Goal: Transaction & Acquisition: Download file/media

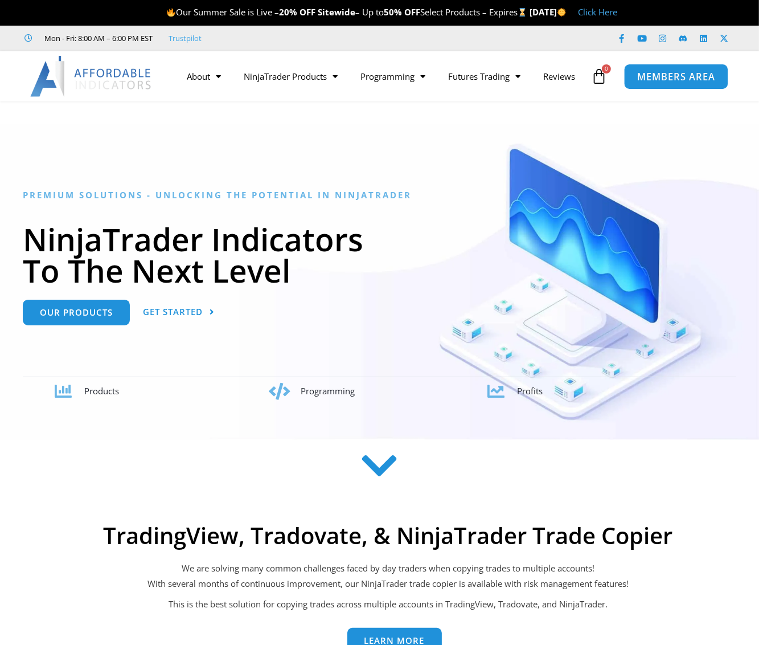
click at [678, 77] on span "MEMBERS AREA" at bounding box center [676, 77] width 78 height 10
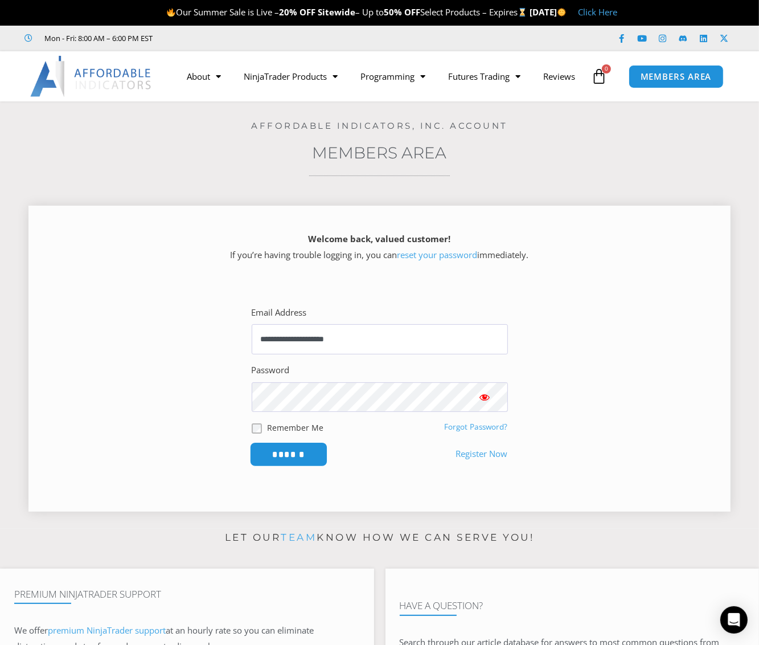
click at [292, 457] on input "******" at bounding box center [288, 454] width 78 height 24
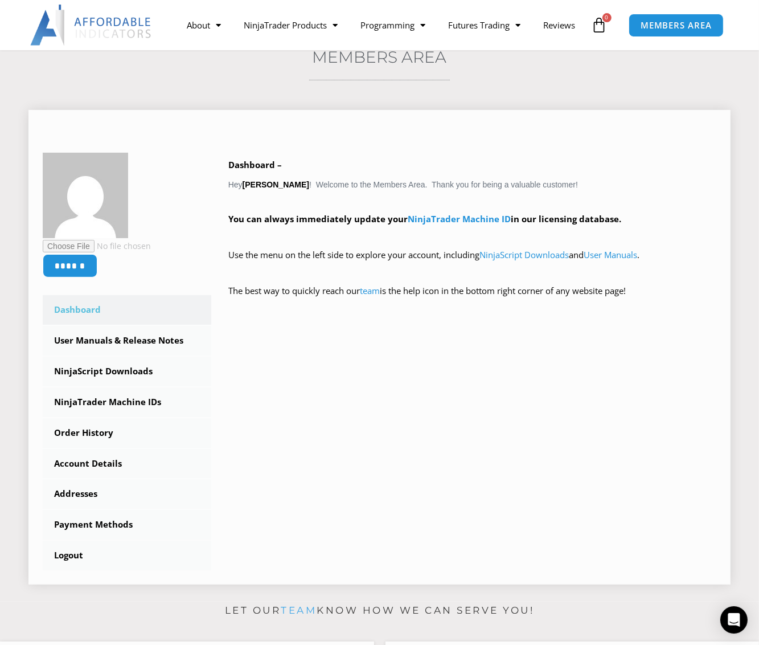
scroll to position [123, 0]
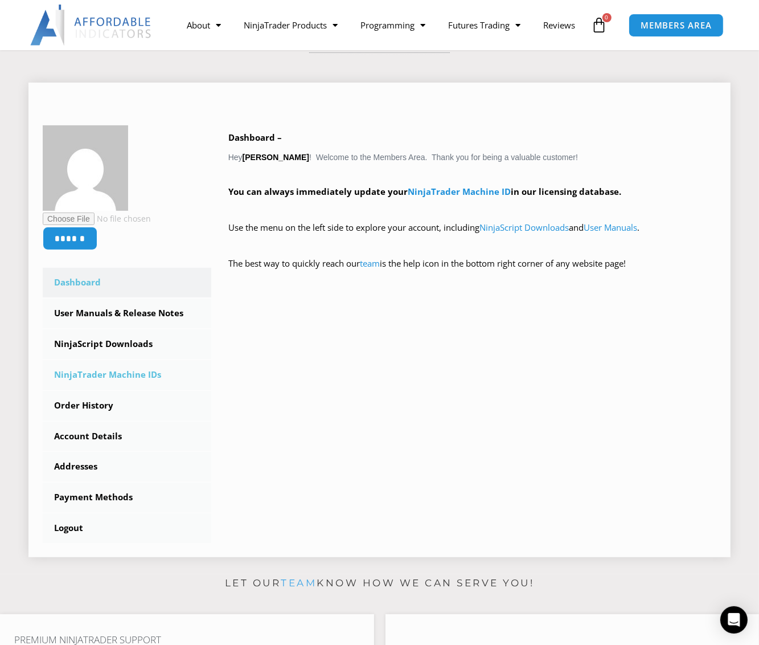
click at [128, 378] on link "NinjaTrader Machine IDs" at bounding box center [127, 375] width 169 height 30
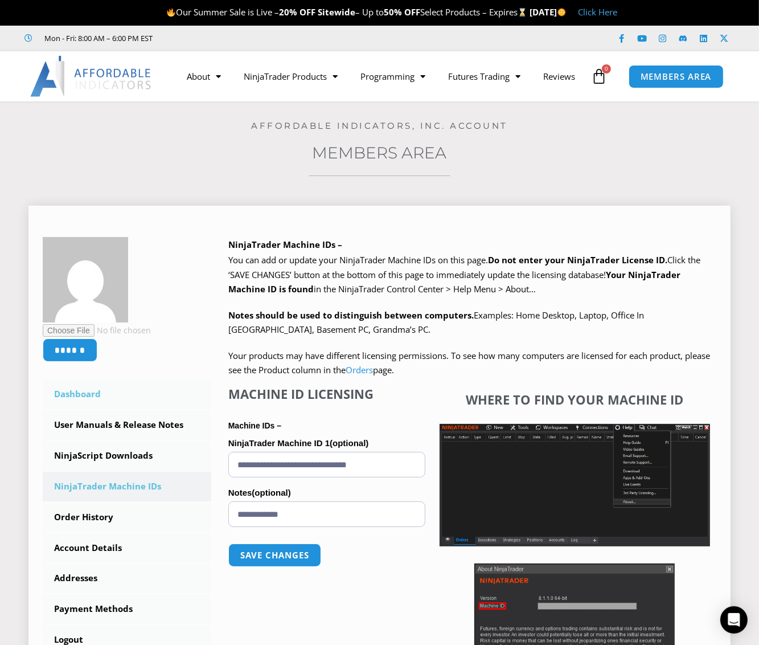
click at [89, 396] on link "Dashboard" at bounding box center [127, 394] width 169 height 30
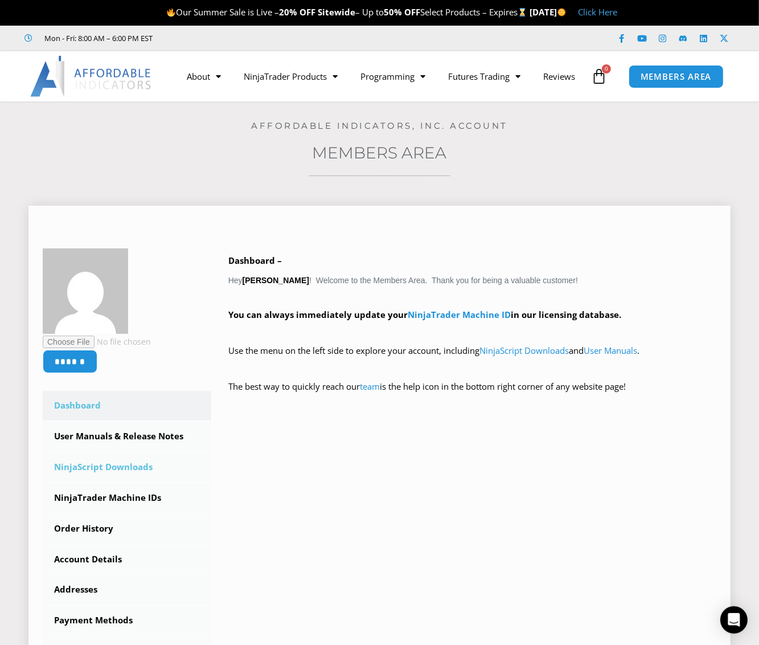
click at [117, 470] on link "NinjaScript Downloads" at bounding box center [127, 467] width 169 height 30
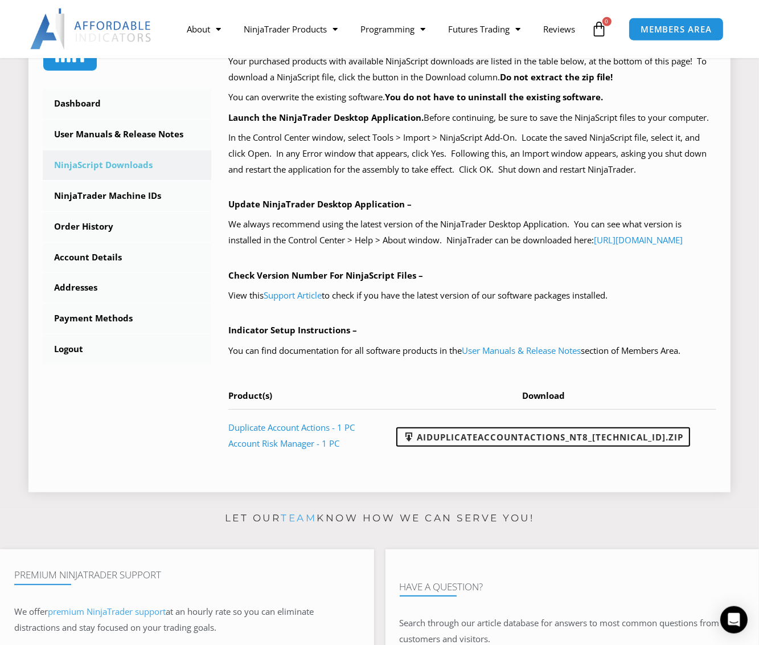
scroll to position [369, 0]
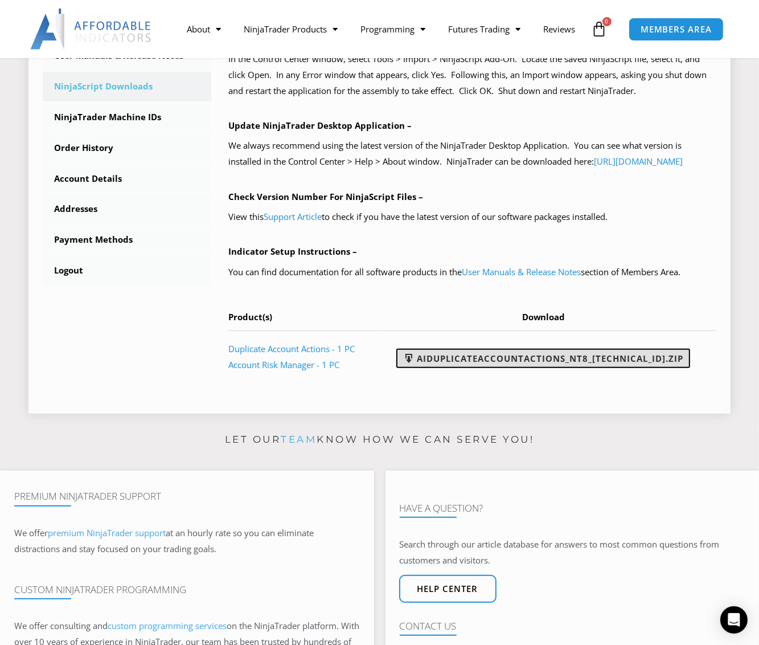
click at [505, 368] on link "AIDuplicateAccountActions_NT8_25.2.5.1.zip" at bounding box center [543, 358] width 294 height 19
